Goal: Task Accomplishment & Management: Complete application form

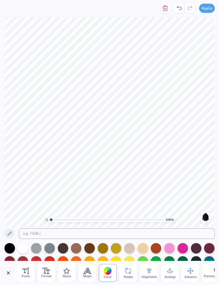
scroll to position [0, 0]
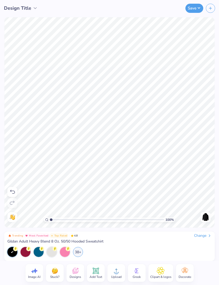
click at [95, 272] on icon at bounding box center [95, 270] width 5 height 5
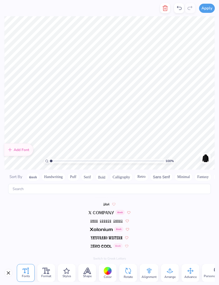
scroll to position [0, 0]
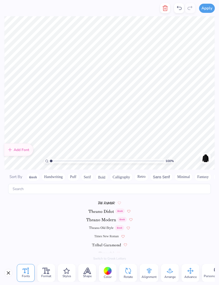
click at [55, 173] on button "Handwriting" at bounding box center [53, 177] width 24 height 8
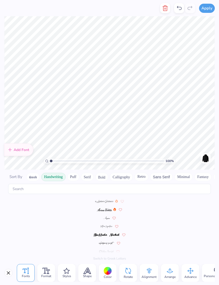
click at [108, 207] on span at bounding box center [104, 209] width 15 height 5
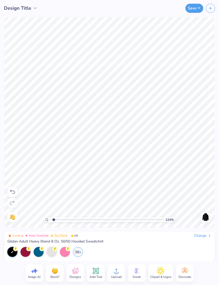
type input "1.20084761682753"
click at [192, 4] on button "Save" at bounding box center [194, 8] width 18 height 9
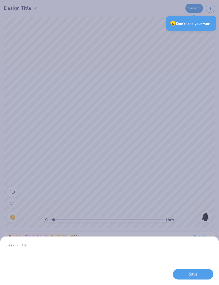
click at [204, 19] on div "😥 Don’t lose your work." at bounding box center [191, 23] width 50 height 15
click at [195, 274] on button "Save" at bounding box center [193, 274] width 41 height 11
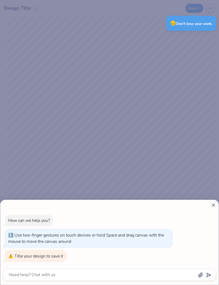
click at [196, 164] on div "How can we help you? Use two-finger gestures on touch devices or hold Space and…" at bounding box center [109, 142] width 219 height 285
type textarea "x"
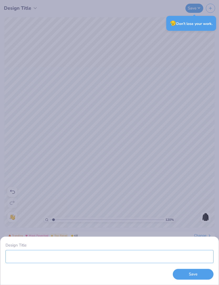
click at [166, 257] on input "Design Title" at bounding box center [110, 256] width 208 height 13
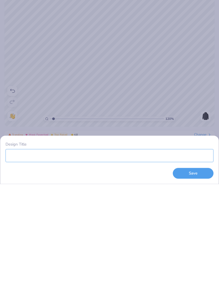
type input "H"
type input "1.20084761682753"
type input "B"
type input "1.20084761682753"
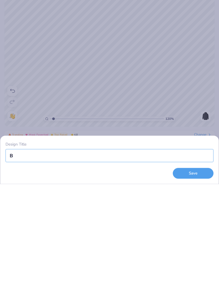
type input "Ba"
type input "1.20084761682753"
type input "Bab"
type input "1.20084761682753"
type input "Babu"
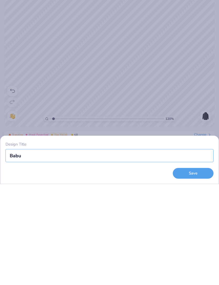
type input "1.20084761682753"
click at [196, 269] on button "Save" at bounding box center [193, 274] width 41 height 11
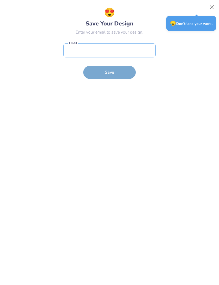
click at [143, 52] on input "email" at bounding box center [109, 50] width 92 height 14
type input "[PERSON_NAME][EMAIL_ADDRESS][DOMAIN_NAME]"
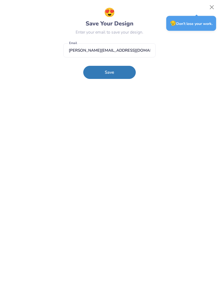
click at [114, 78] on button "Save" at bounding box center [109, 72] width 52 height 13
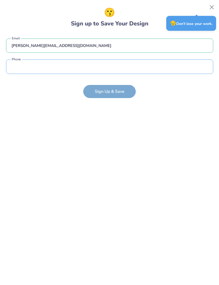
click at [152, 64] on input "tel" at bounding box center [109, 67] width 207 height 14
type input "[PHONE_NUMBER]"
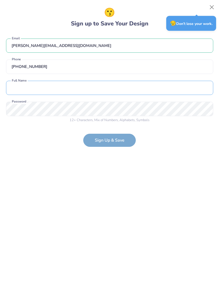
click at [184, 83] on input "text" at bounding box center [109, 88] width 207 height 14
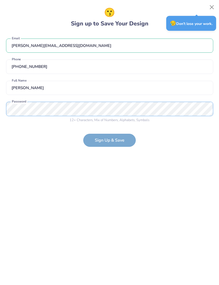
click at [170, 109] on div "[PERSON_NAME][EMAIL_ADDRESS][DOMAIN_NAME] Email [PHONE_NUMBER] Phone [PERSON_NA…" at bounding box center [109, 79] width 207 height 92
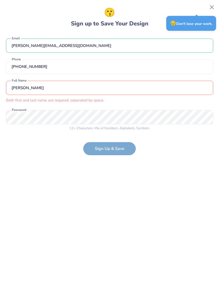
click at [152, 94] on input "[PERSON_NAME]" at bounding box center [109, 88] width 207 height 14
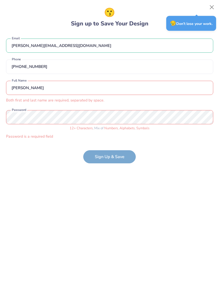
click at [179, 90] on input "[PERSON_NAME]" at bounding box center [109, 88] width 207 height 14
type input "B"
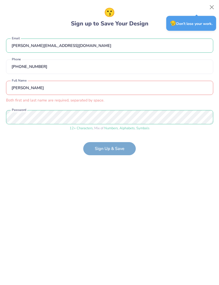
click at [114, 147] on form "[PERSON_NAME][EMAIL_ADDRESS][DOMAIN_NAME] Email [PHONE_NUMBER] Phone [PERSON_NA…" at bounding box center [109, 94] width 207 height 122
click at [144, 91] on input "[PERSON_NAME]" at bounding box center [109, 88] width 207 height 14
type input "C"
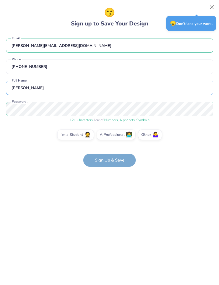
type input "[PERSON_NAME]"
click at [79, 136] on label "I'm a Student 🧑‍🎓" at bounding box center [75, 135] width 37 height 10
click at [108, 136] on input "I'm a Student 🧑‍🎓" at bounding box center [109, 135] width 3 height 3
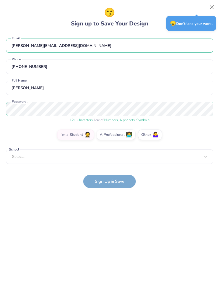
click at [112, 184] on form "[PERSON_NAME][EMAIL_ADDRESS][DOMAIN_NAME] Email [PHONE_NUMBER] Phone [PERSON_NA…" at bounding box center [109, 110] width 207 height 155
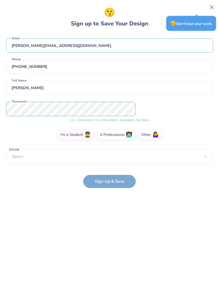
type input "1.20084761682753"
